Goal: Task Accomplishment & Management: Manage account settings

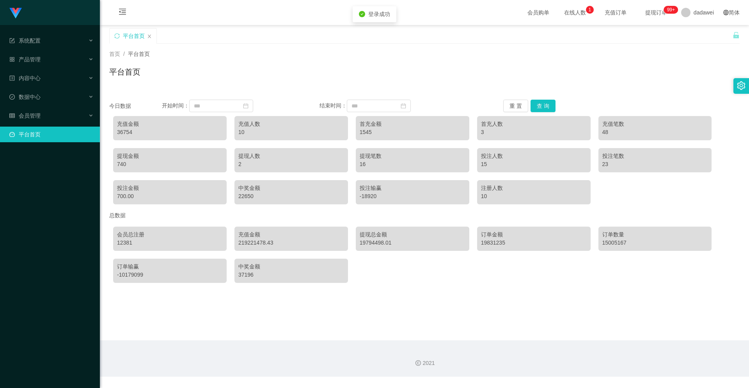
click at [116, 131] on div "充值金额 36754" at bounding box center [170, 128] width 114 height 24
click at [132, 131] on div "36754" at bounding box center [170, 132] width 106 height 8
click at [130, 131] on div "36754" at bounding box center [170, 132] width 106 height 8
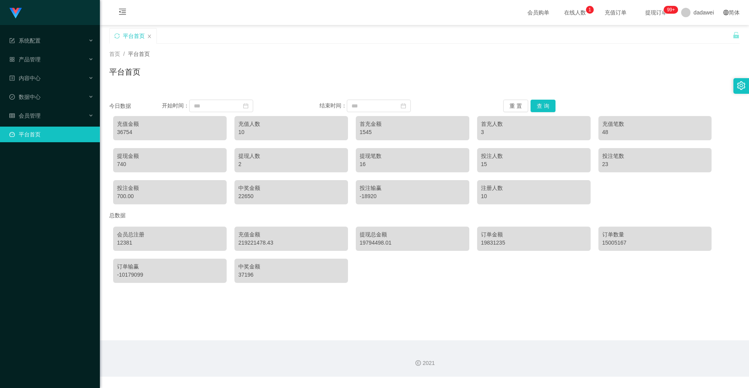
click at [130, 123] on div "充值金额" at bounding box center [170, 124] width 106 height 8
click at [131, 133] on div "36754" at bounding box center [170, 132] width 106 height 8
